Goal: Task Accomplishment & Management: Complete application form

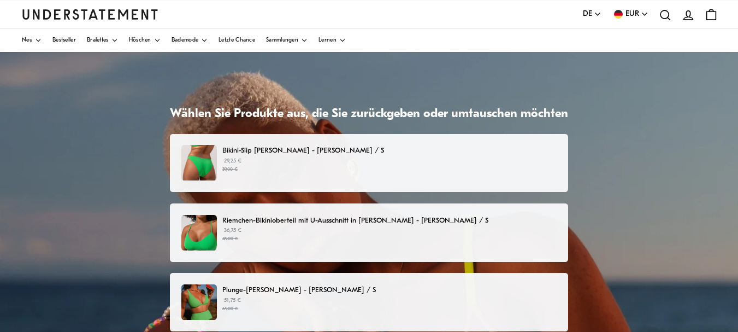
click at [385, 158] on p "29,25 € 39,00 €" at bounding box center [389, 165] width 334 height 16
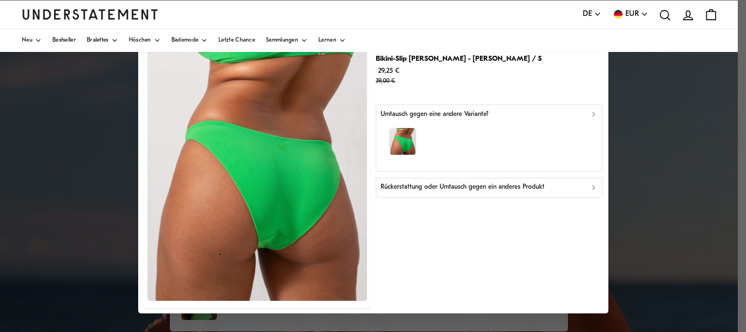
click at [413, 190] on font "Rückerstattung oder Umtausch gegen ein anderes Produkt" at bounding box center [463, 187] width 164 height 7
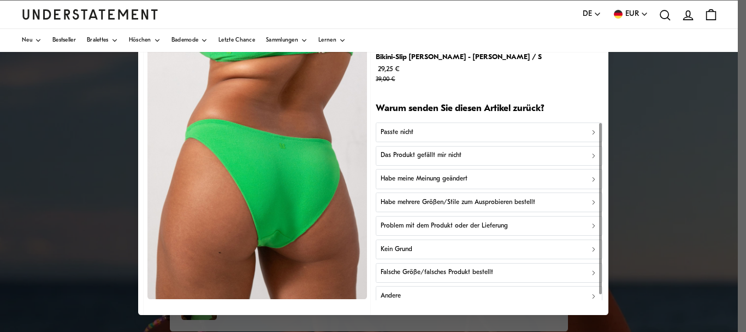
click at [412, 132] on div "Passte nicht" at bounding box center [489, 132] width 217 height 10
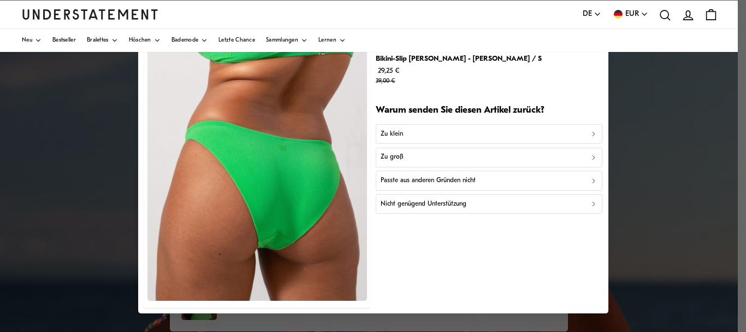
click at [403, 156] on div "Zu groß" at bounding box center [489, 157] width 217 height 10
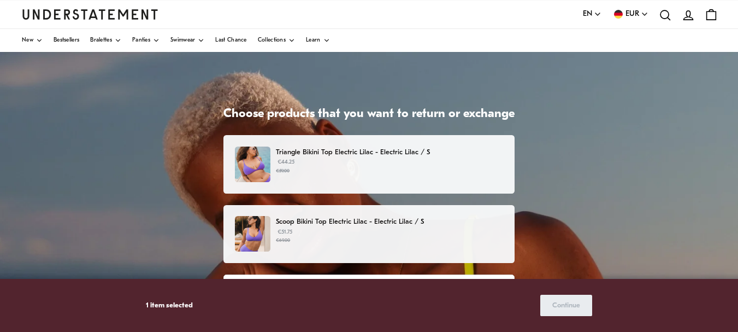
scroll to position [484, 0]
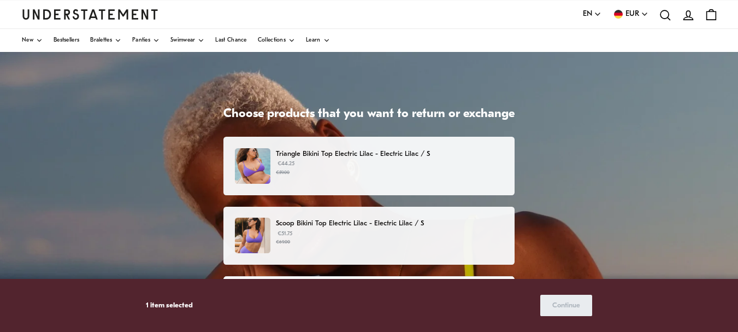
click at [380, 220] on p "Scoop Bikini Top Electric Lilac - Electric Lilac / S" at bounding box center [389, 222] width 227 height 11
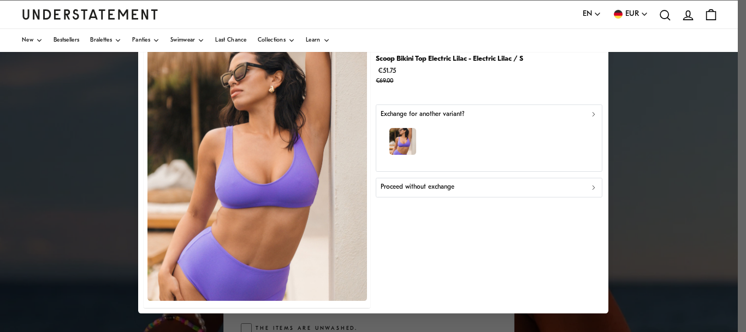
click at [438, 184] on p "Proceed without exchange" at bounding box center [418, 187] width 74 height 10
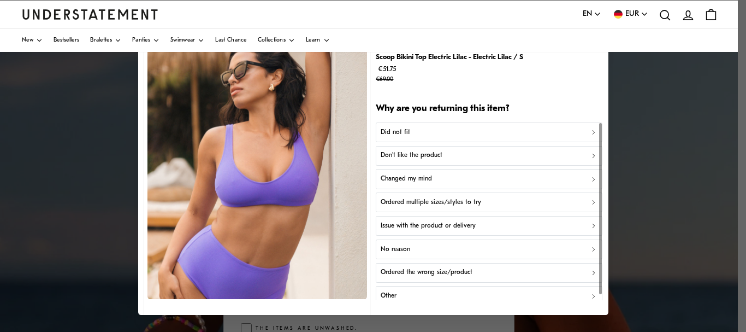
click at [434, 154] on p "Don't like the product" at bounding box center [412, 156] width 62 height 10
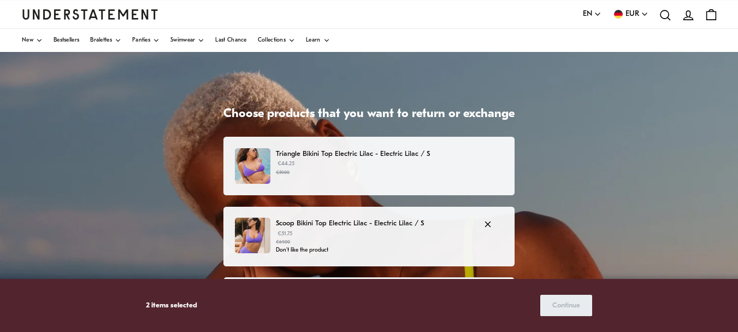
click at [351, 219] on p "Scoop Bikini Top Electric Lilac - Electric Lilac / S" at bounding box center [374, 222] width 197 height 11
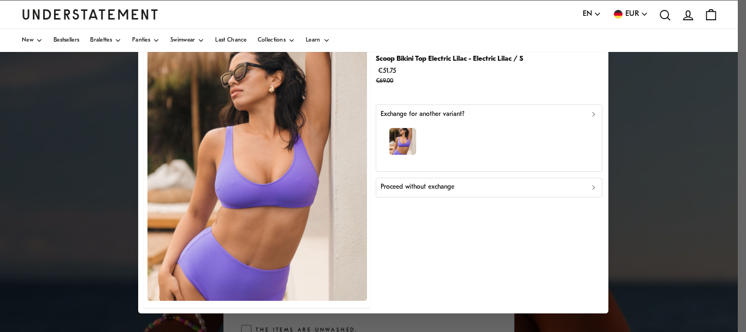
click at [399, 187] on p "Proceed without exchange" at bounding box center [418, 187] width 74 height 10
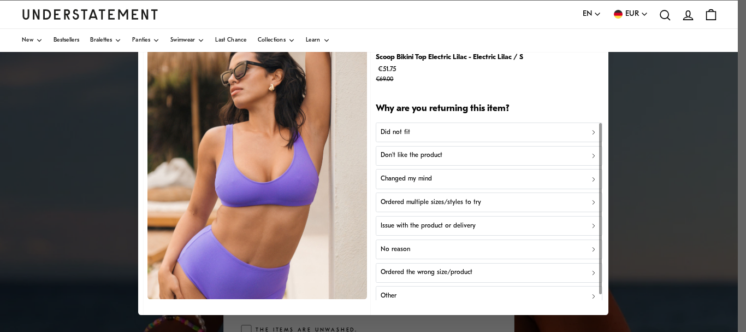
click at [402, 157] on p "Don't like the product" at bounding box center [412, 156] width 62 height 10
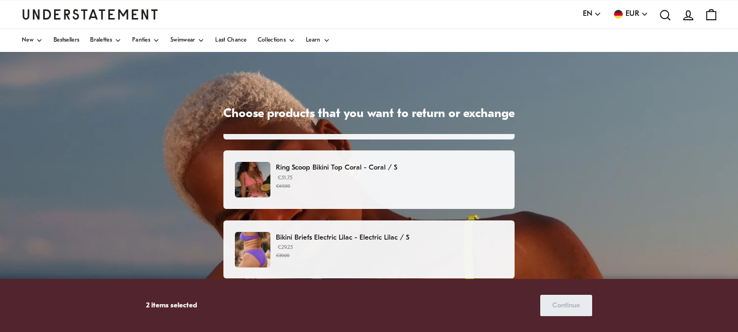
scroll to position [329, 0]
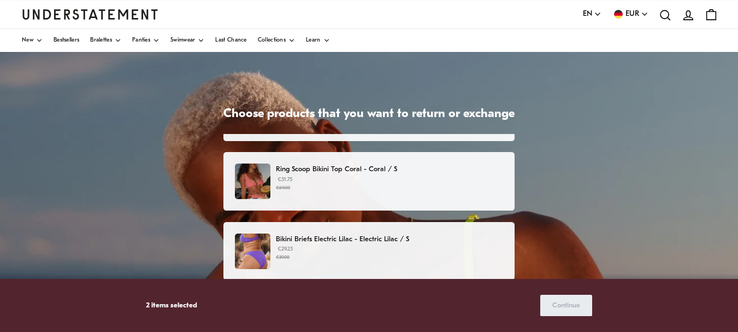
click at [357, 170] on p "Ring Scoop Bikini Top Coral - Coral / S" at bounding box center [389, 168] width 227 height 11
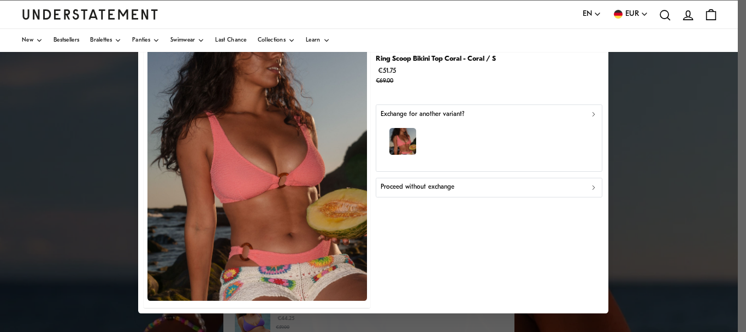
click at [447, 183] on p "Proceed without exchange" at bounding box center [418, 187] width 74 height 10
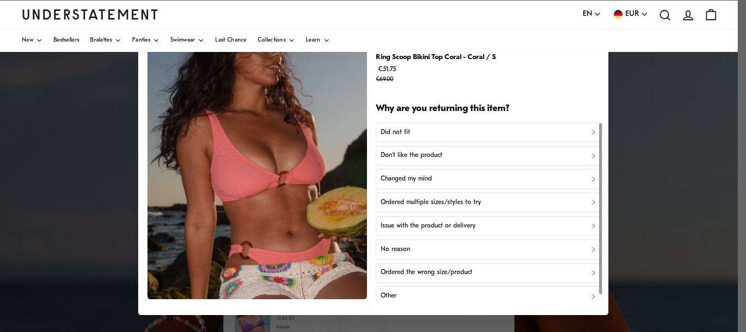
click at [451, 152] on div "Don't like the product" at bounding box center [489, 156] width 217 height 10
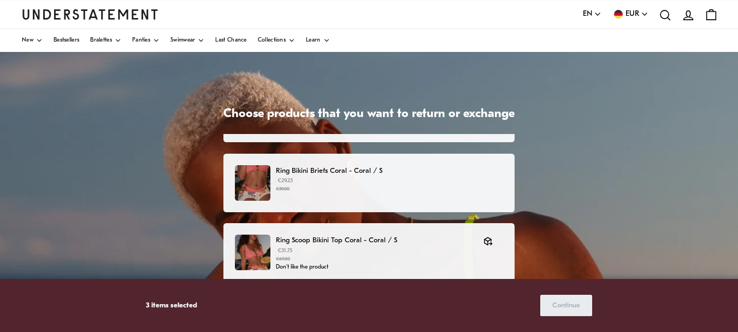
scroll to position [259, 0]
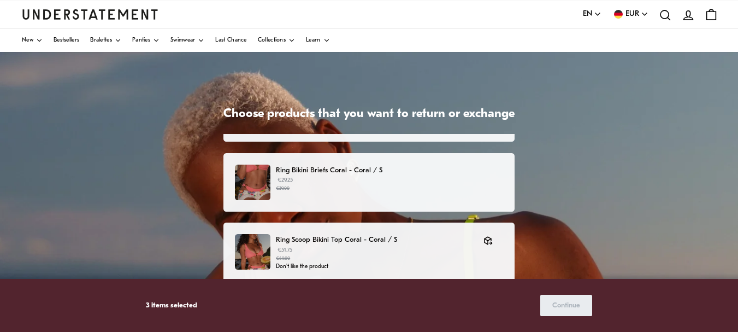
click at [360, 173] on p "Ring Bikini Briefs Coral - Coral / S" at bounding box center [389, 169] width 227 height 11
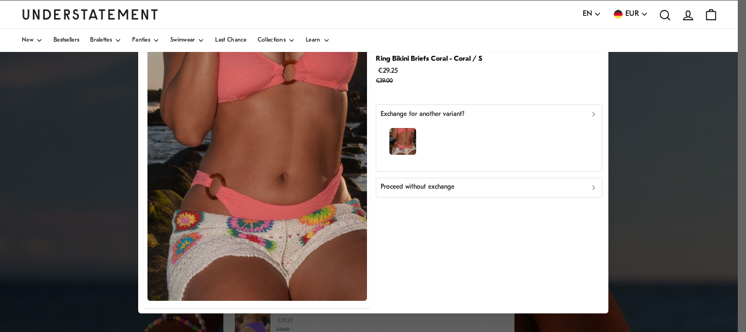
click at [488, 183] on div "Proceed without exchange" at bounding box center [489, 187] width 217 height 10
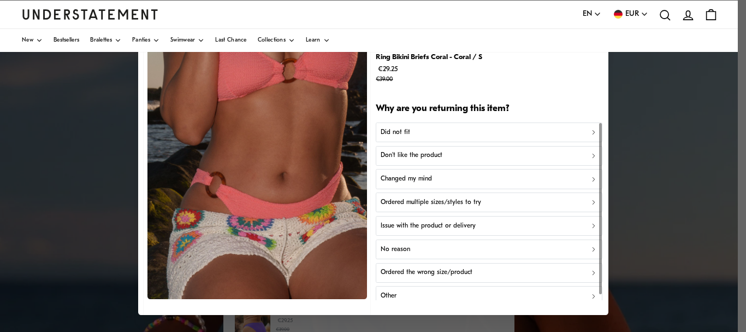
click at [483, 155] on div "Don't like the product" at bounding box center [489, 156] width 217 height 10
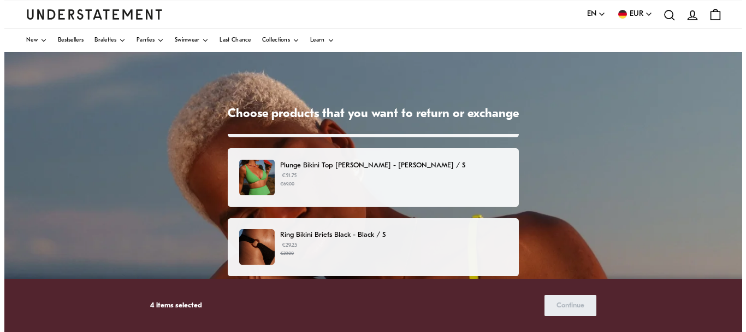
scroll to position [105, 0]
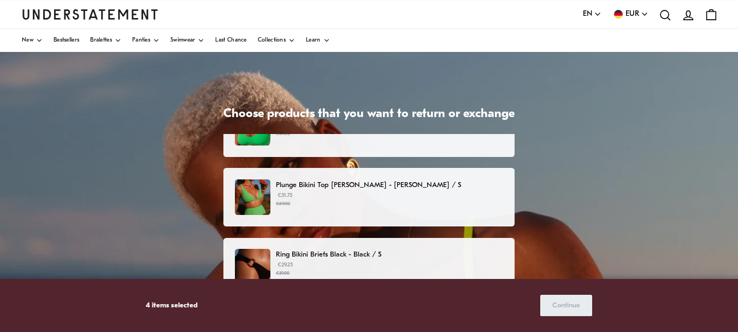
click at [398, 180] on p "Plunge Bikini Top [PERSON_NAME] - [PERSON_NAME] / S" at bounding box center [389, 184] width 227 height 11
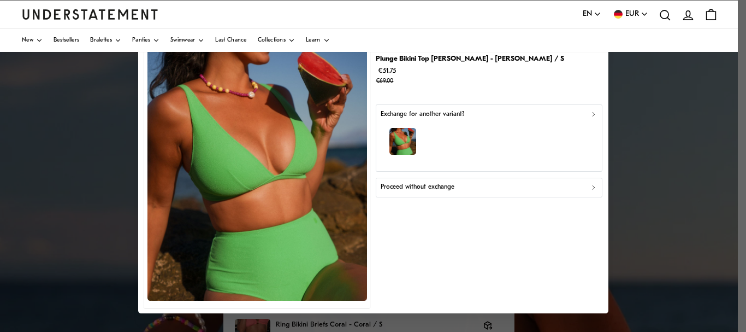
click at [450, 120] on div "button" at bounding box center [489, 144] width 217 height 48
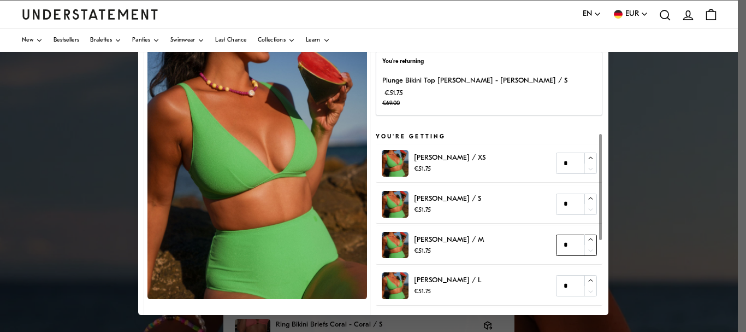
type input "*"
click at [588, 239] on icon "button" at bounding box center [590, 239] width 4 height 2
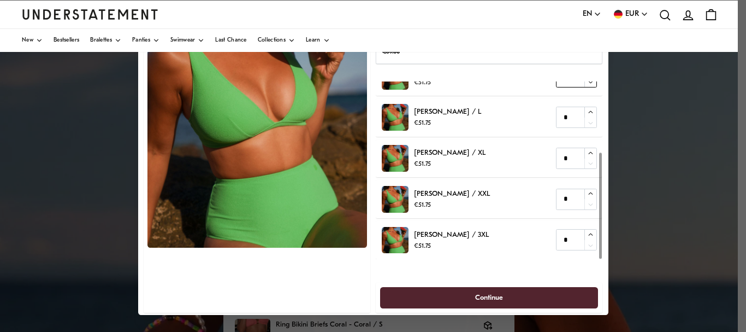
scroll to position [51, 0]
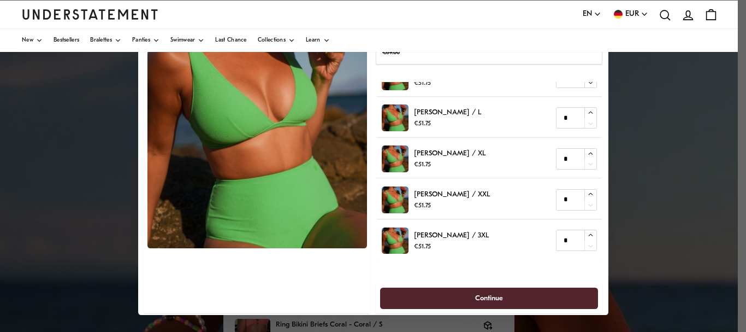
click at [498, 298] on span "Continue" at bounding box center [489, 298] width 195 height 20
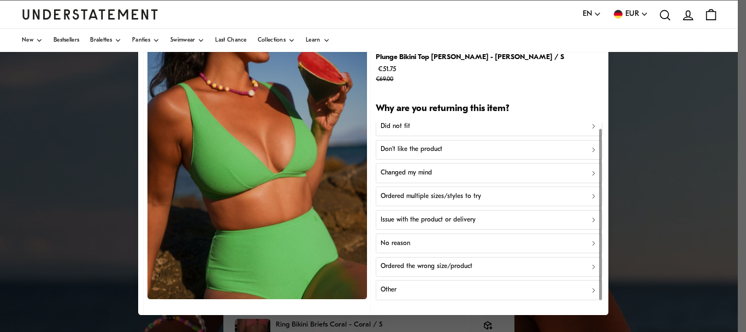
click at [442, 127] on div "Did not fit" at bounding box center [489, 126] width 217 height 10
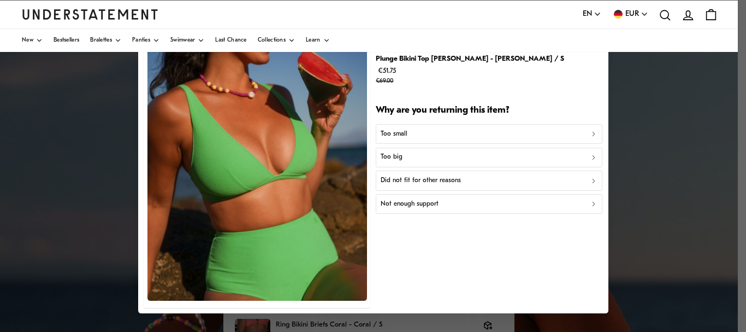
click at [442, 127] on button "Too small" at bounding box center [489, 134] width 227 height 20
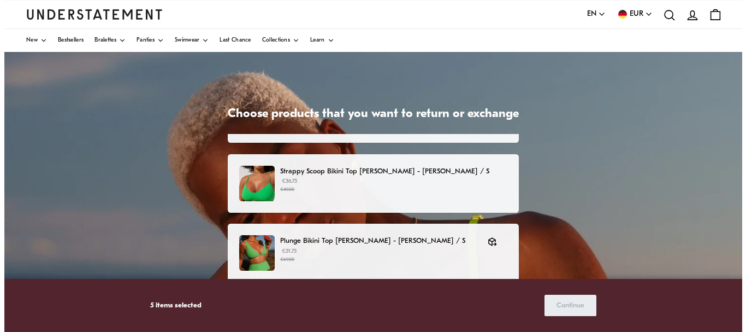
scroll to position [48, 0]
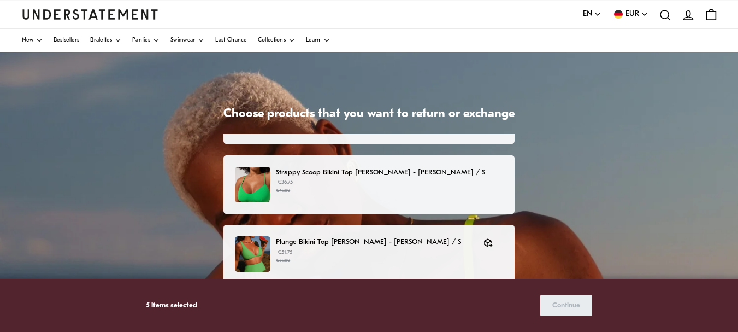
click at [413, 169] on p "Strappy Scoop Bikini Top [PERSON_NAME] - [PERSON_NAME] / S" at bounding box center [389, 172] width 227 height 11
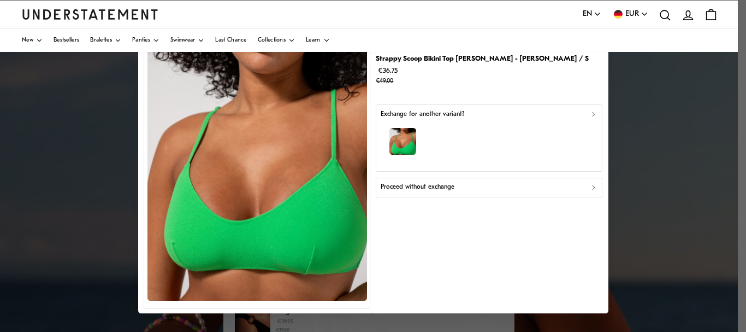
click at [444, 146] on div "button" at bounding box center [489, 144] width 217 height 48
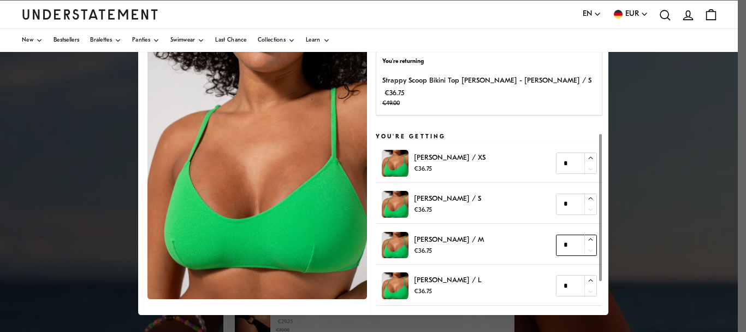
type input "*"
click at [587, 240] on icon "button" at bounding box center [590, 240] width 7 height 7
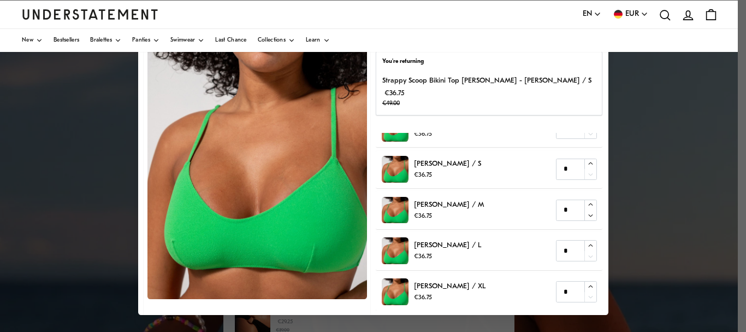
scroll to position [55, 0]
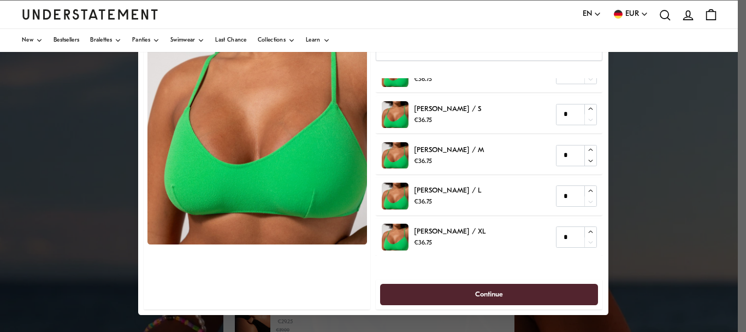
click at [549, 294] on span "Continue" at bounding box center [489, 294] width 195 height 20
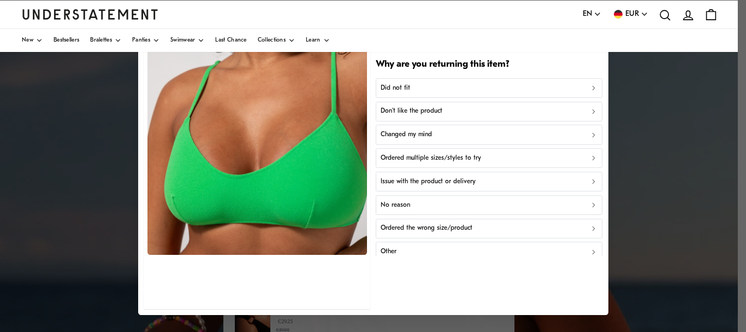
scroll to position [44, 0]
click at [463, 85] on div "Did not fit" at bounding box center [489, 88] width 217 height 10
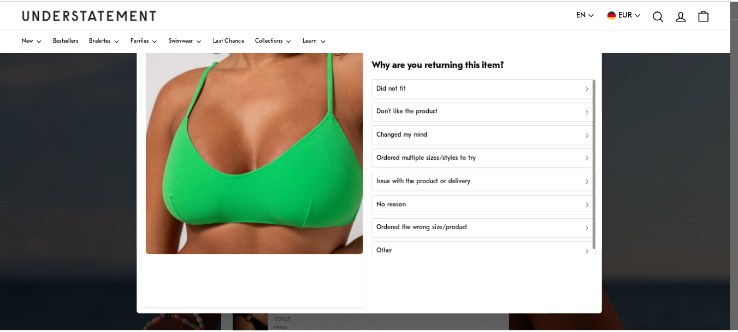
scroll to position [0, 0]
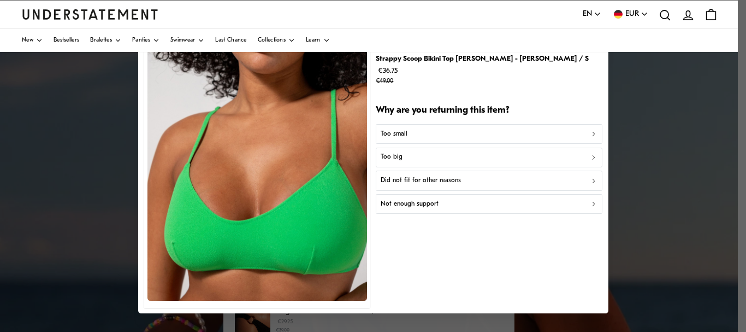
click at [455, 129] on div "Too small" at bounding box center [489, 134] width 217 height 10
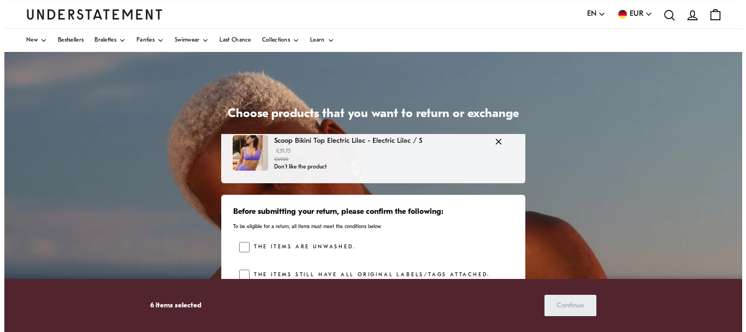
scroll to position [494, 0]
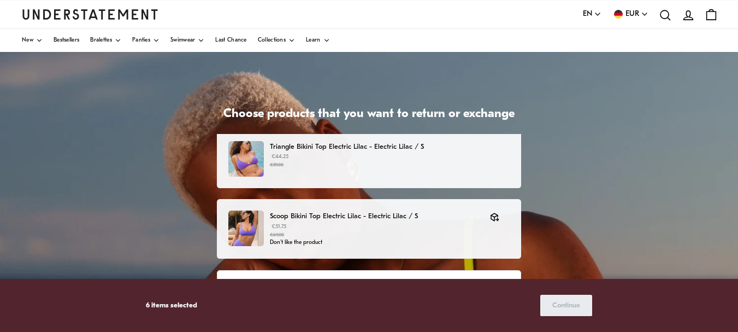
click at [396, 147] on p "Triangle Bikini Top Electric Lilac - Electric Lilac / S" at bounding box center [390, 146] width 240 height 11
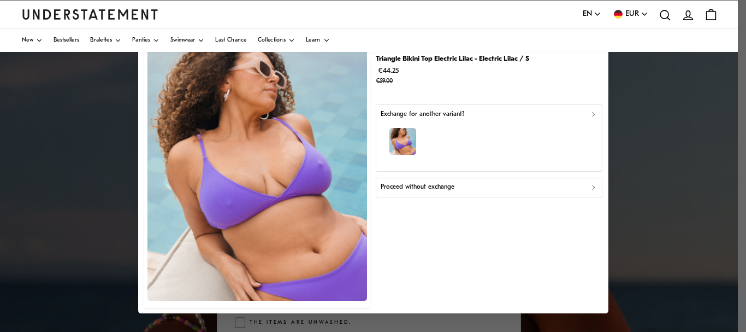
click at [474, 136] on div "button" at bounding box center [489, 144] width 217 height 48
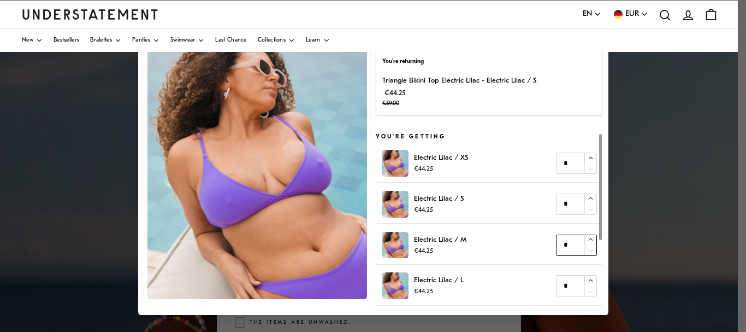
click at [587, 241] on icon "button" at bounding box center [590, 240] width 7 height 7
type input "*"
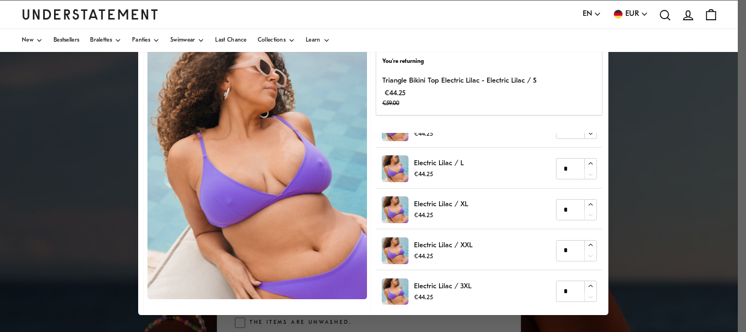
scroll to position [55, 0]
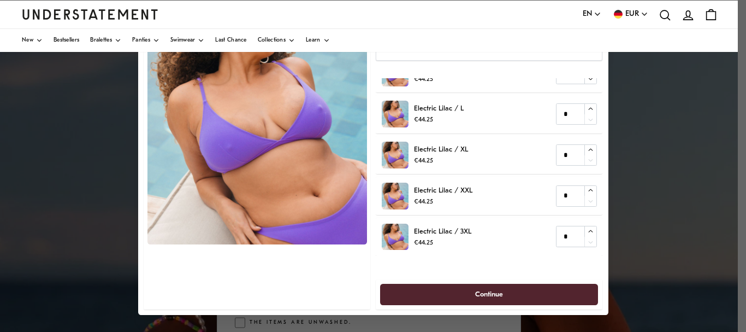
click at [550, 292] on span "Continue" at bounding box center [489, 294] width 195 height 20
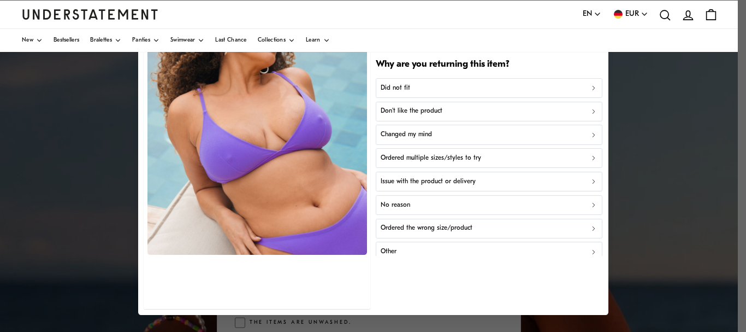
scroll to position [44, 0]
click at [443, 86] on div "Did not fit" at bounding box center [489, 88] width 217 height 10
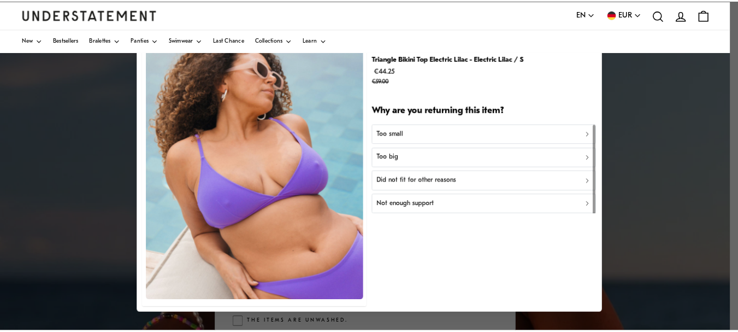
scroll to position [0, 0]
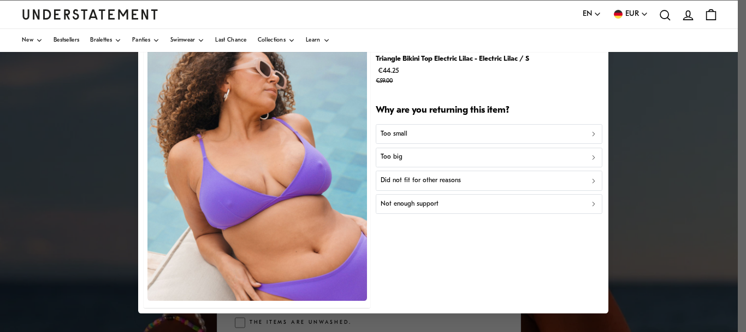
click at [431, 133] on div "Too small" at bounding box center [489, 134] width 217 height 10
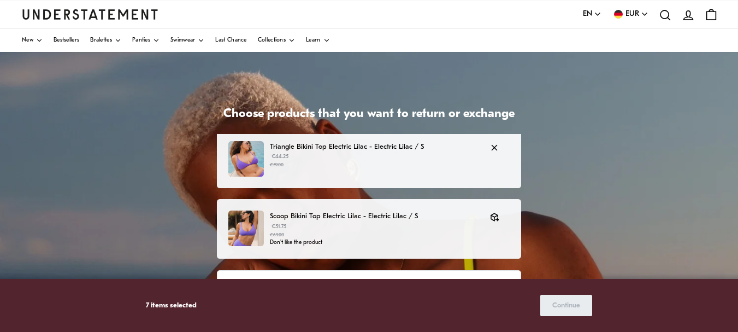
click at [421, 151] on p "Triangle Bikini Top Electric Lilac - Electric Lilac / S" at bounding box center [374, 146] width 209 height 11
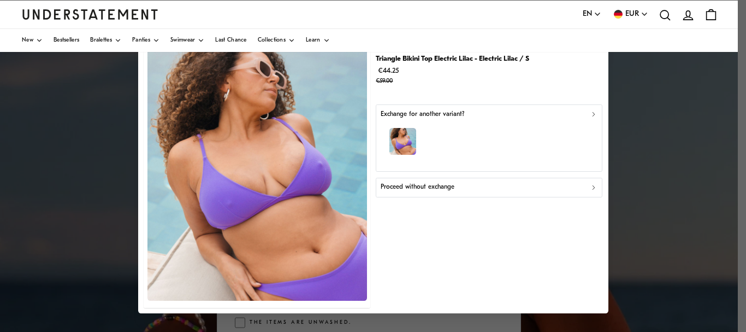
click at [452, 114] on p "Exchange for another variant?" at bounding box center [423, 114] width 84 height 10
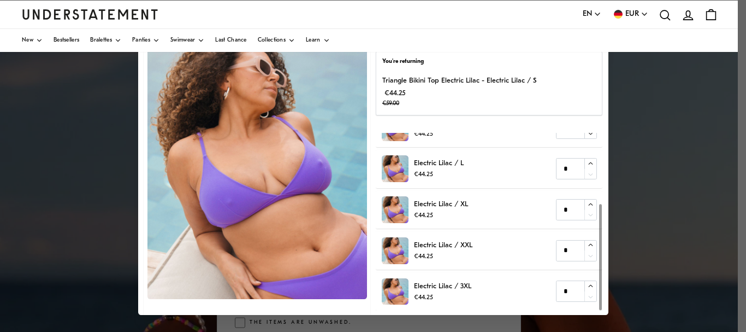
scroll to position [55, 0]
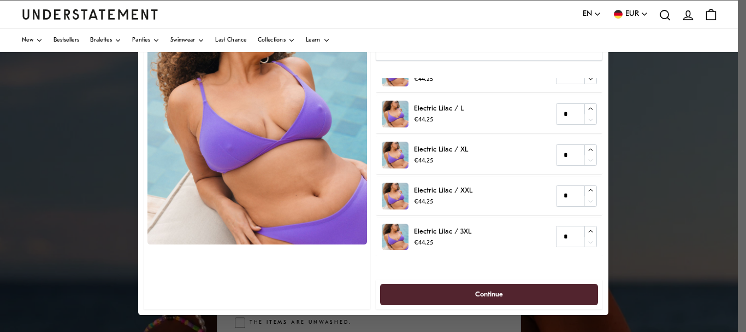
click at [543, 290] on span "Continue" at bounding box center [489, 294] width 195 height 20
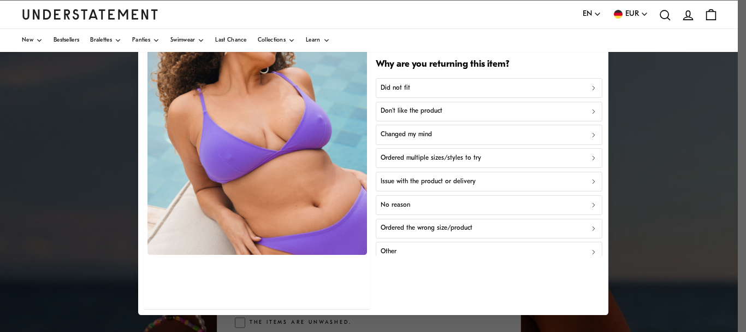
scroll to position [44, 0]
click at [498, 89] on div "Did not fit" at bounding box center [489, 88] width 217 height 10
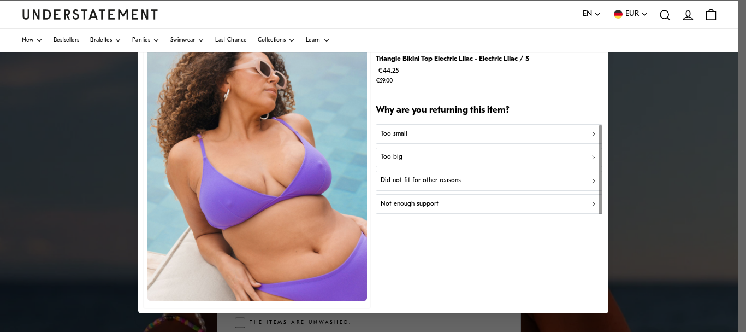
scroll to position [0, 0]
click at [473, 135] on div "Too small" at bounding box center [489, 134] width 217 height 10
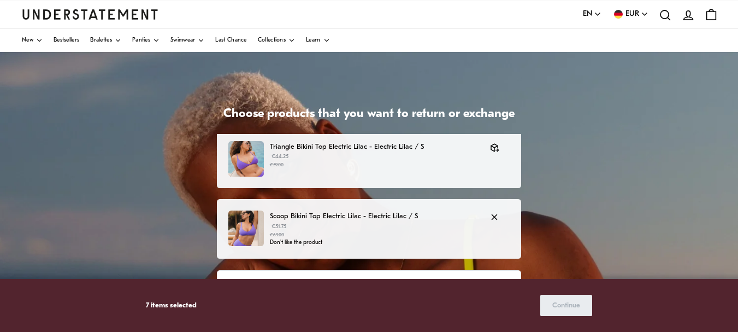
click at [424, 223] on p "€51.75 €69.00" at bounding box center [374, 230] width 209 height 16
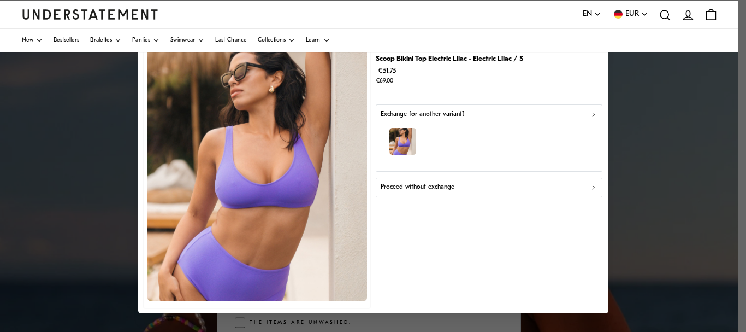
click at [472, 146] on div "button" at bounding box center [489, 144] width 217 height 48
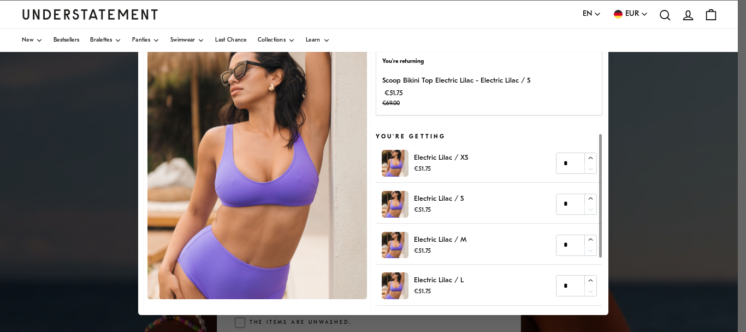
click at [452, 239] on p "Electric Lilac / M" at bounding box center [440, 239] width 52 height 11
click at [587, 237] on icon "button" at bounding box center [590, 240] width 7 height 7
type input "*"
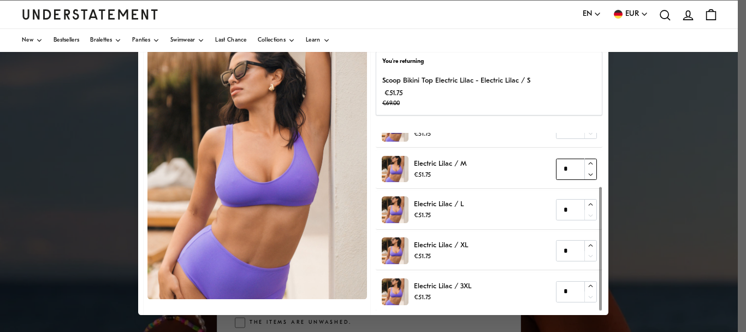
scroll to position [55, 0]
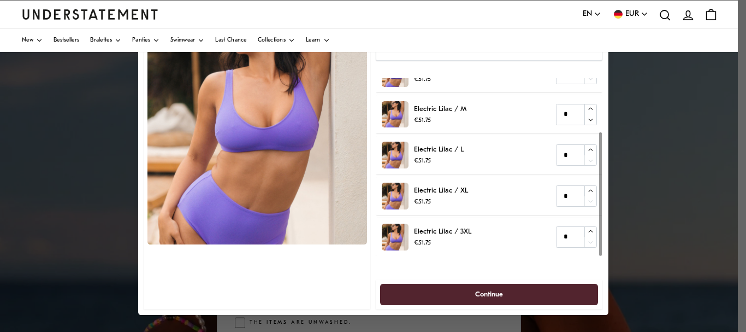
click at [482, 289] on span "Continue" at bounding box center [489, 294] width 28 height 20
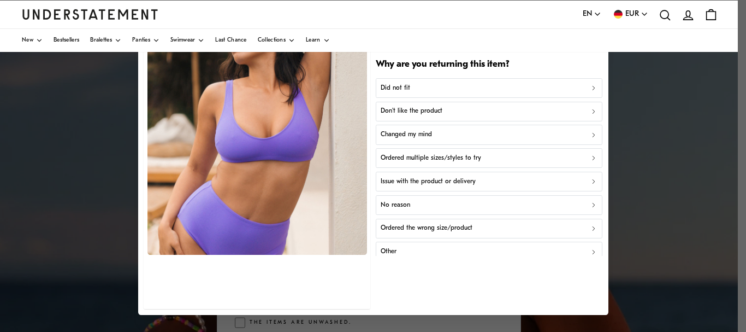
scroll to position [44, 0]
click at [439, 89] on div "Did not fit" at bounding box center [489, 88] width 217 height 10
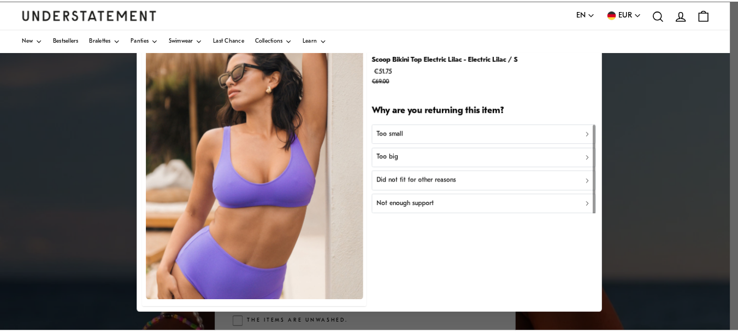
scroll to position [0, 0]
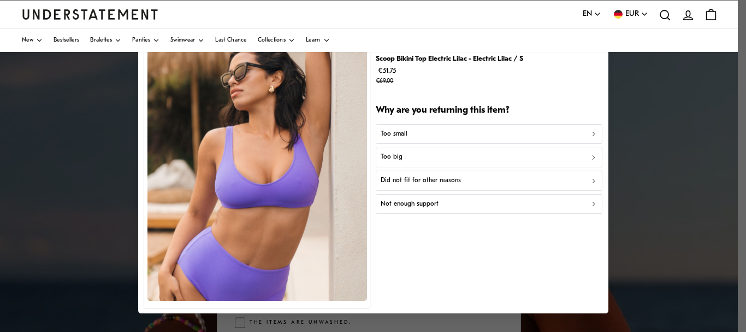
click at [435, 133] on div "Too small" at bounding box center [489, 134] width 217 height 10
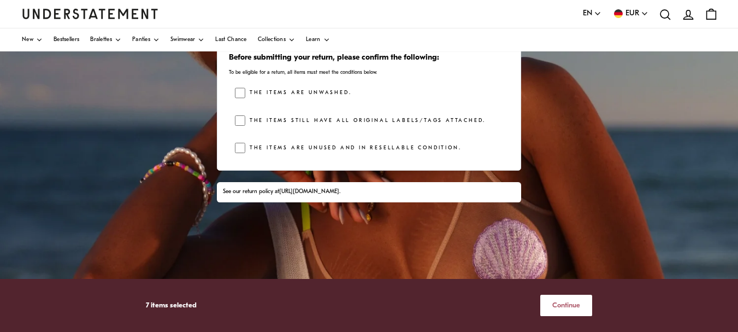
scroll to position [267, 0]
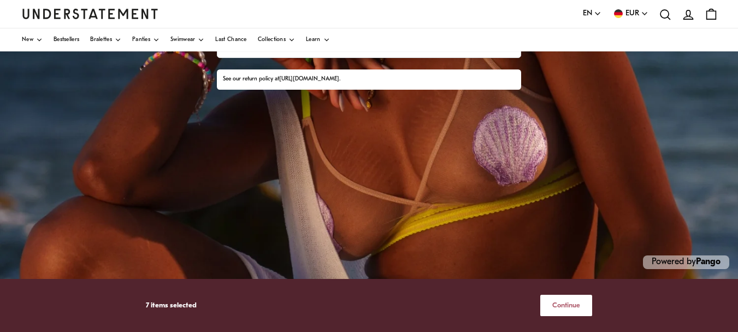
click at [581, 307] on button "Continue" at bounding box center [566, 304] width 52 height 21
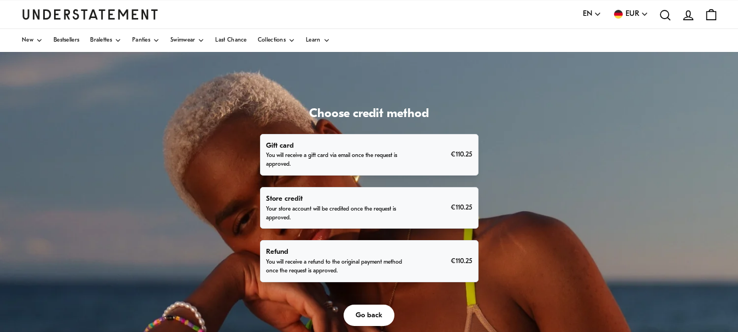
click at [372, 268] on p "You will receive a refund to the original payment method once the request is ap…" at bounding box center [335, 266] width 139 height 17
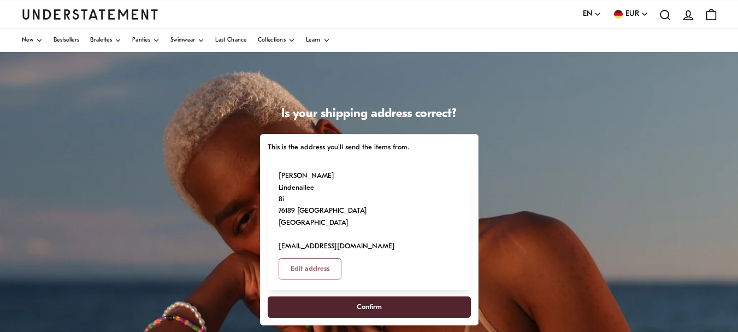
click at [371, 297] on span "Confirm" at bounding box center [369, 307] width 25 height 20
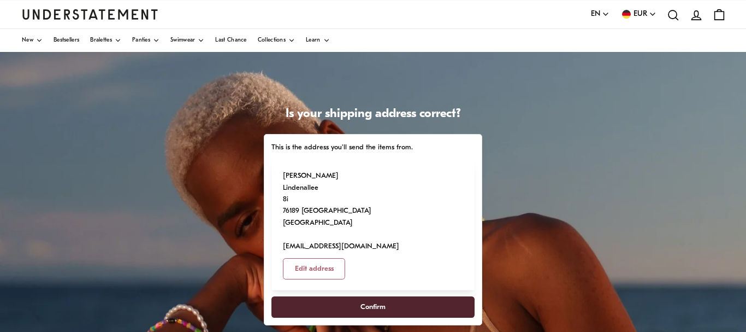
select select "**"
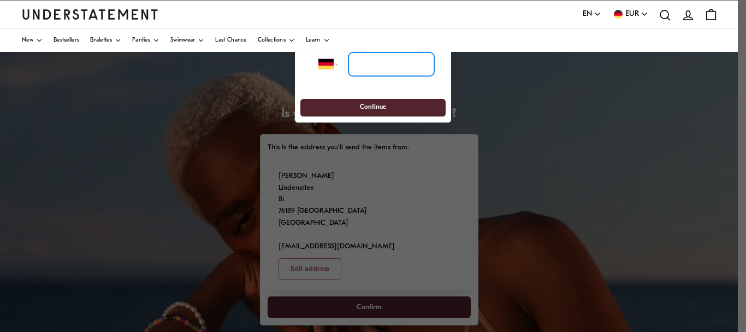
click at [378, 69] on input "tel" at bounding box center [392, 64] width 86 height 24
type input "**********"
click at [401, 105] on span "Continue" at bounding box center [372, 107] width 125 height 17
click at [375, 110] on span "Continue" at bounding box center [373, 107] width 26 height 17
click at [420, 106] on span "Continue" at bounding box center [372, 107] width 125 height 17
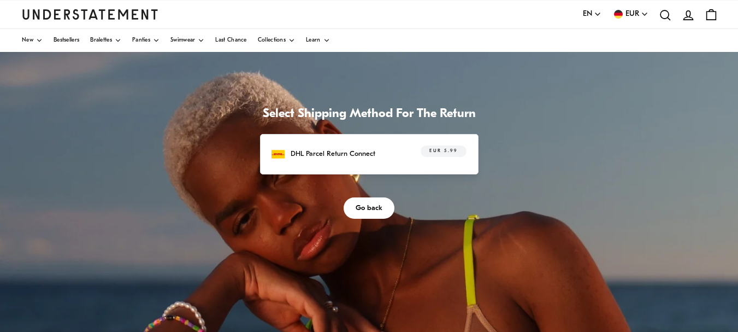
click at [391, 154] on div "DHL Parcel Return Connect EUR 5.99" at bounding box center [369, 153] width 195 height 17
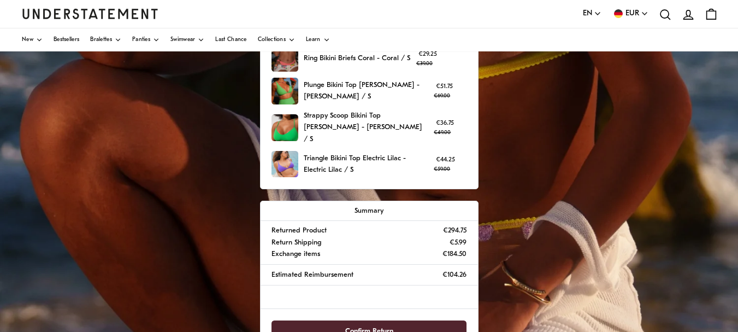
scroll to position [460, 0]
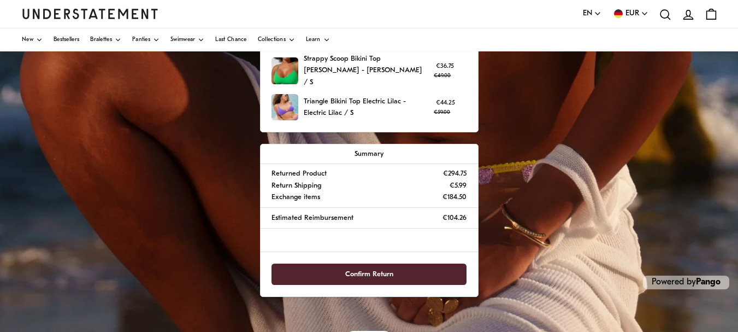
click at [368, 264] on span "Confirm Return" at bounding box center [369, 274] width 48 height 20
click at [378, 264] on span "Confirm Return" at bounding box center [369, 274] width 48 height 20
click at [391, 264] on span "Confirm Return" at bounding box center [369, 274] width 48 height 20
